Goal: Find specific page/section: Find specific page/section

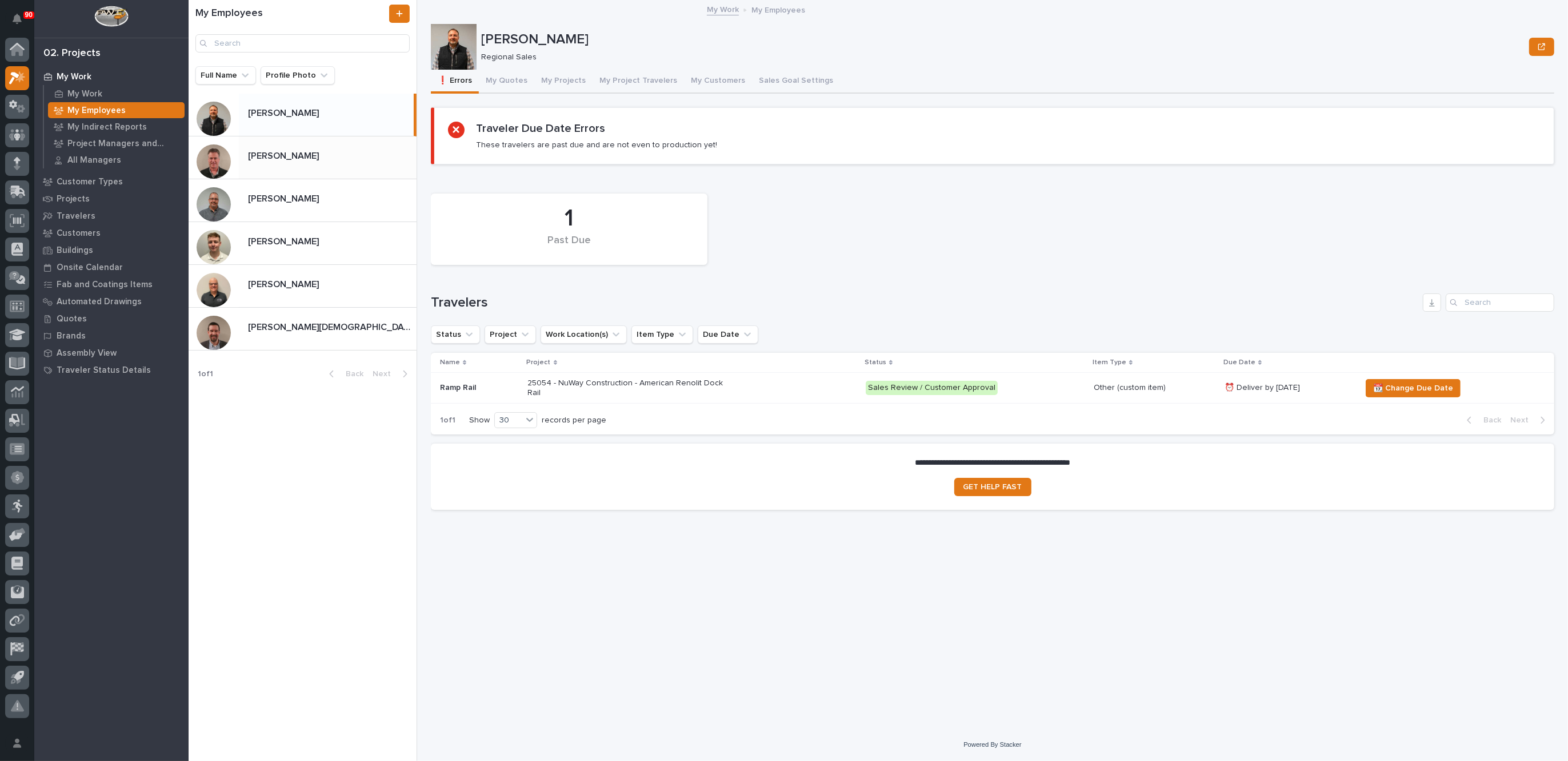
click at [306, 155] on p at bounding box center [329, 156] width 164 height 11
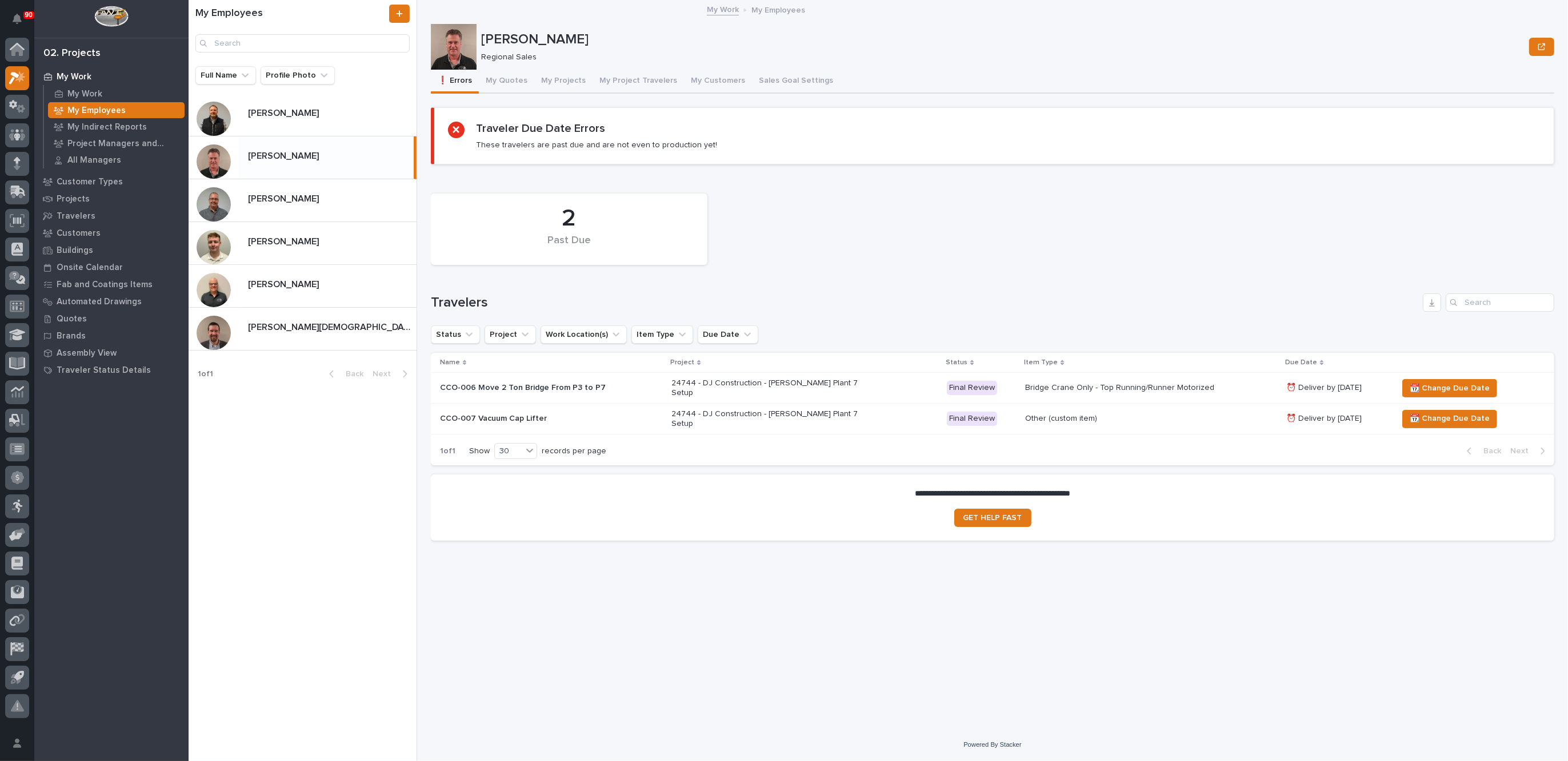
click at [877, 411] on div "24744 - DJ Construction - [PERSON_NAME] Plant 7 Setup" at bounding box center [804, 419] width 266 height 28
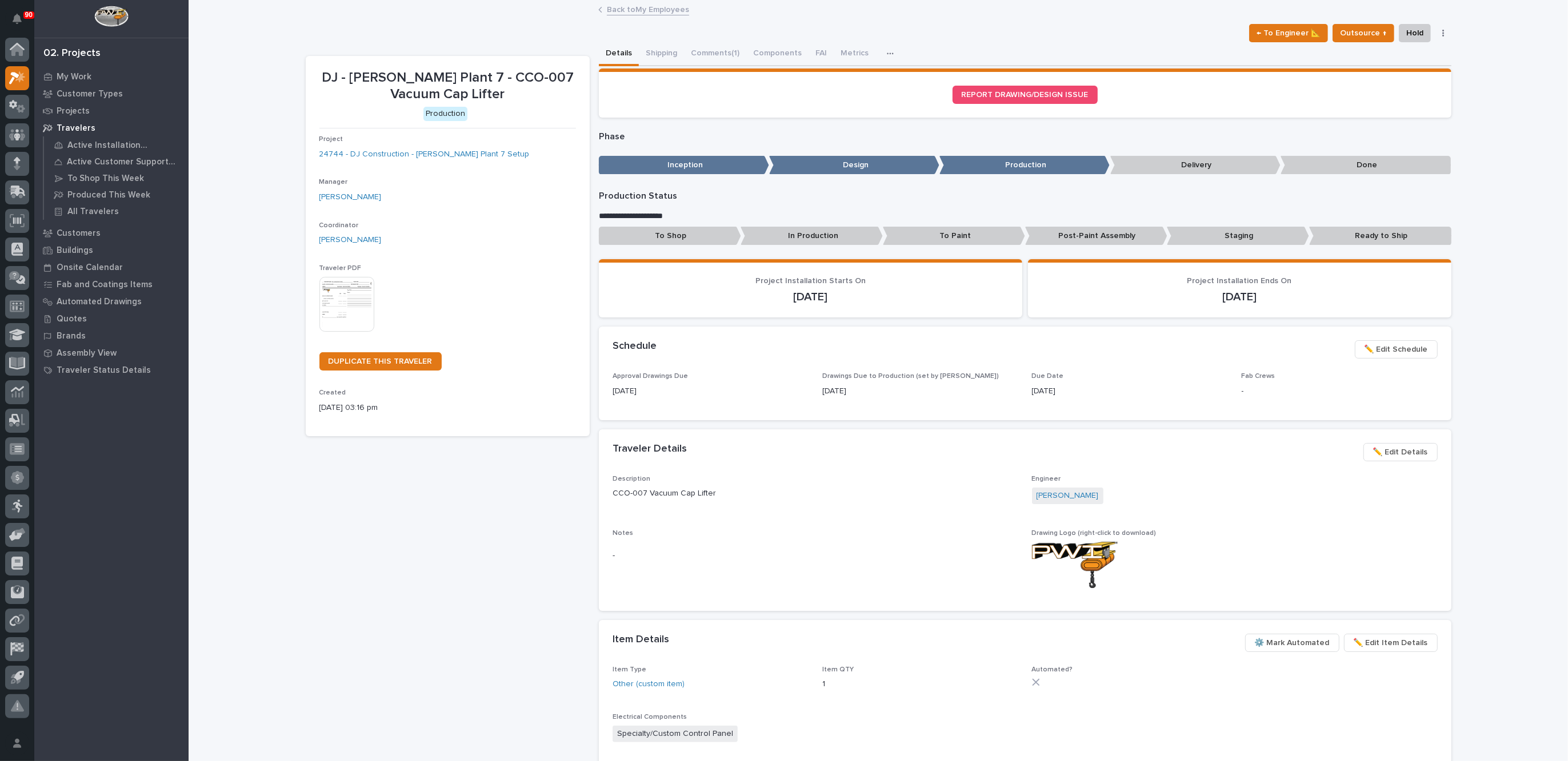
click at [642, 8] on link "Back to My Employees" at bounding box center [647, 9] width 82 height 13
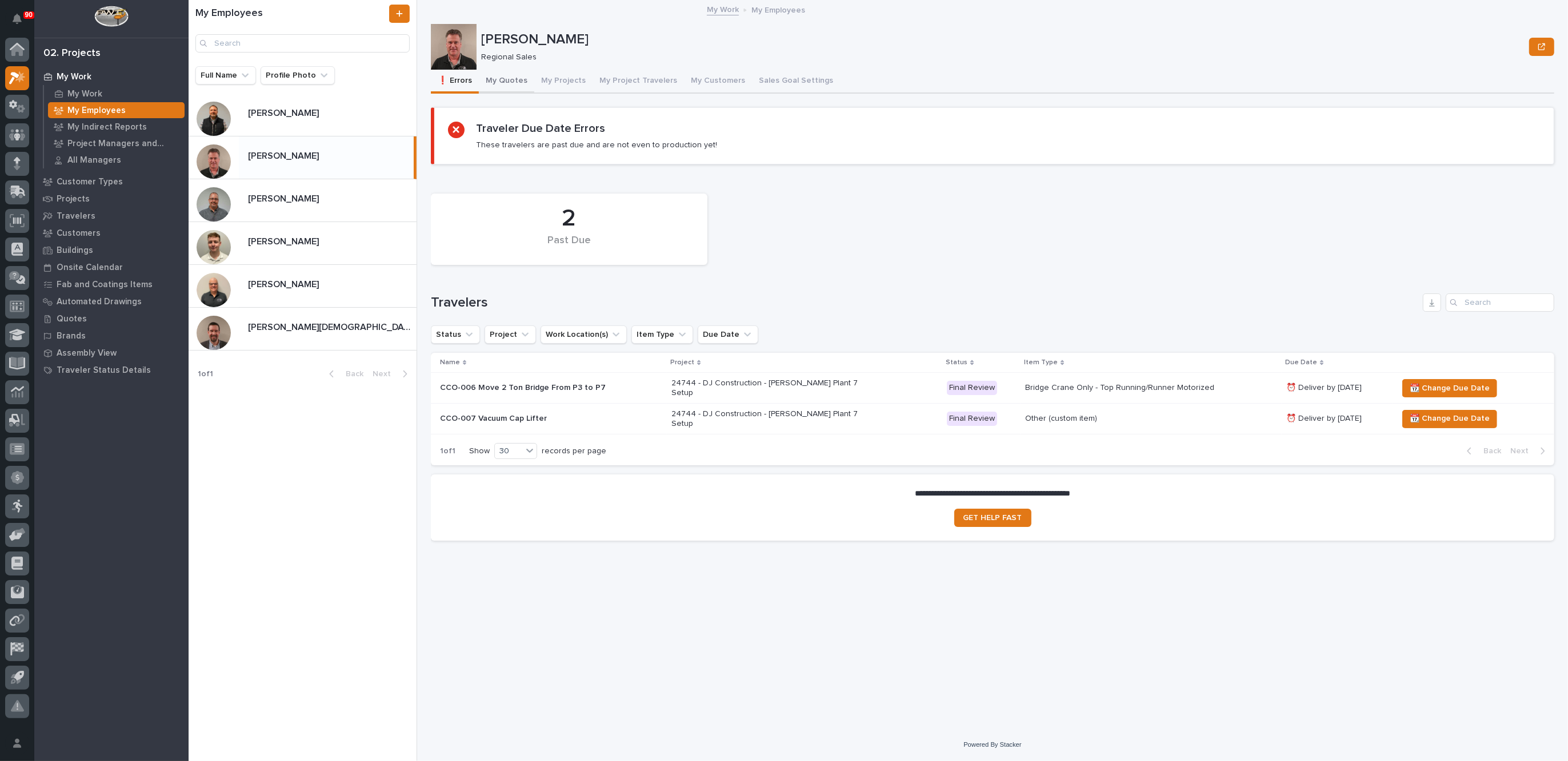
click at [505, 77] on button "My Quotes" at bounding box center [506, 81] width 56 height 24
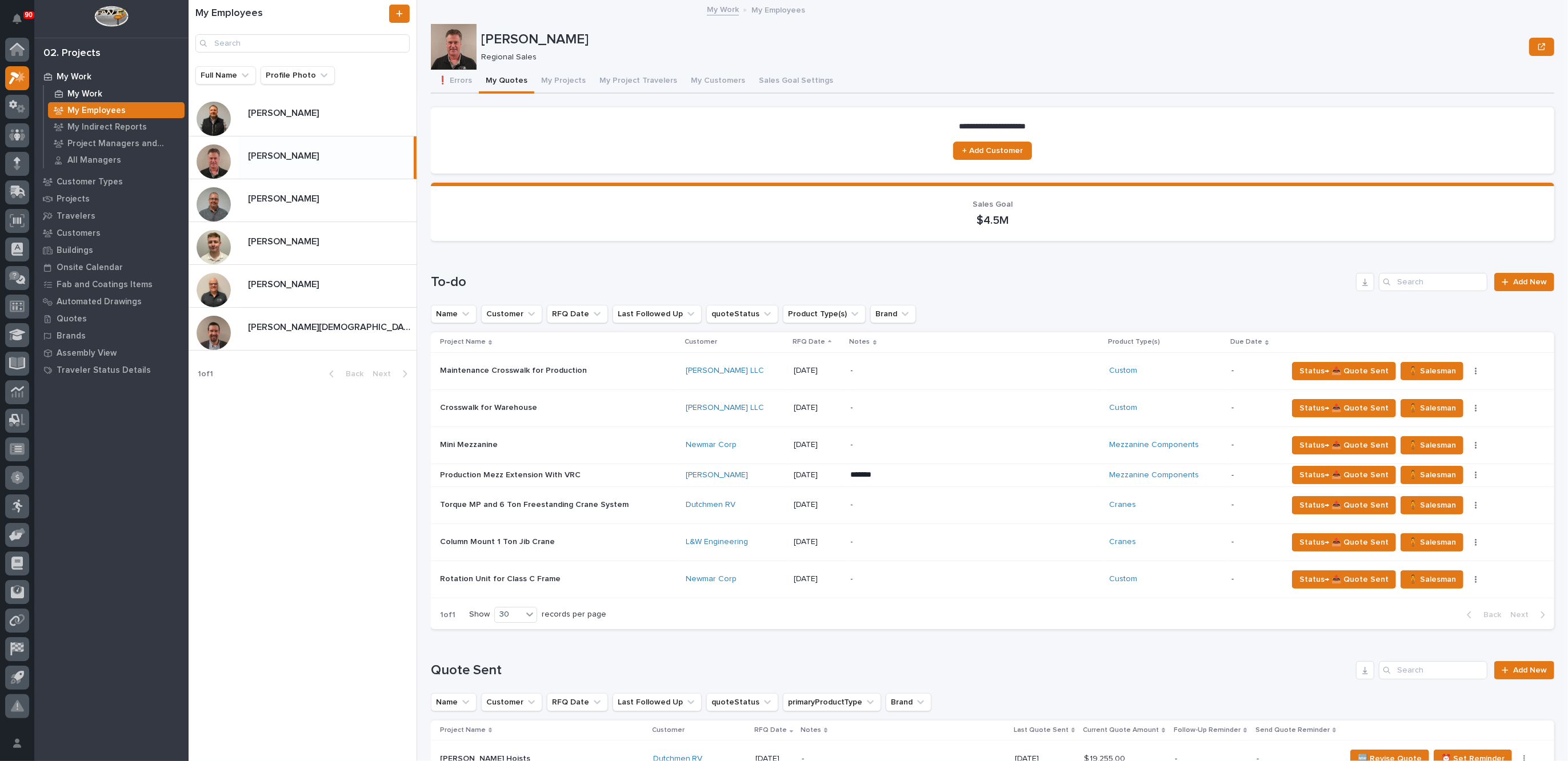
click at [81, 91] on p "My Work" at bounding box center [85, 94] width 35 height 10
